Goal: Transaction & Acquisition: Register for event/course

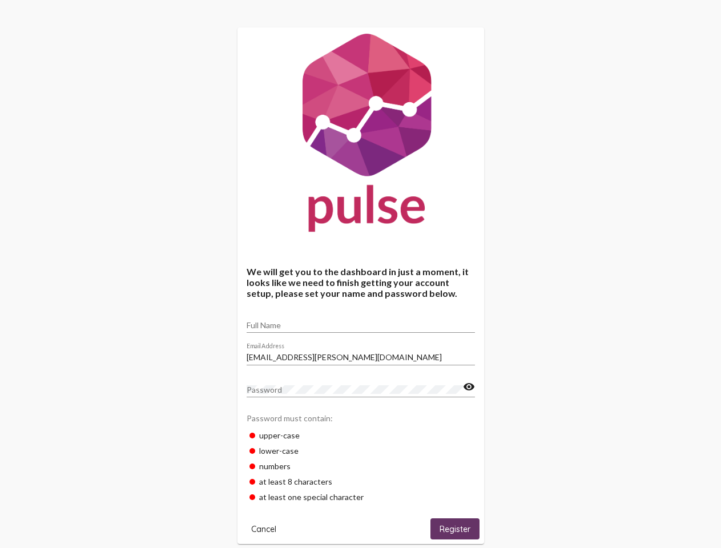
click at [361, 321] on input "Full Name" at bounding box center [360, 325] width 228 height 9
click at [361, 354] on input "[EMAIL_ADDRESS][PERSON_NAME][DOMAIN_NAME]" at bounding box center [360, 357] width 228 height 9
click at [468, 387] on mat-icon "visibility" at bounding box center [469, 387] width 12 height 14
click at [264, 528] on span "Cancel" at bounding box center [263, 529] width 25 height 10
click at [455, 528] on span "Register" at bounding box center [454, 529] width 31 height 10
